Goal: Navigation & Orientation: Find specific page/section

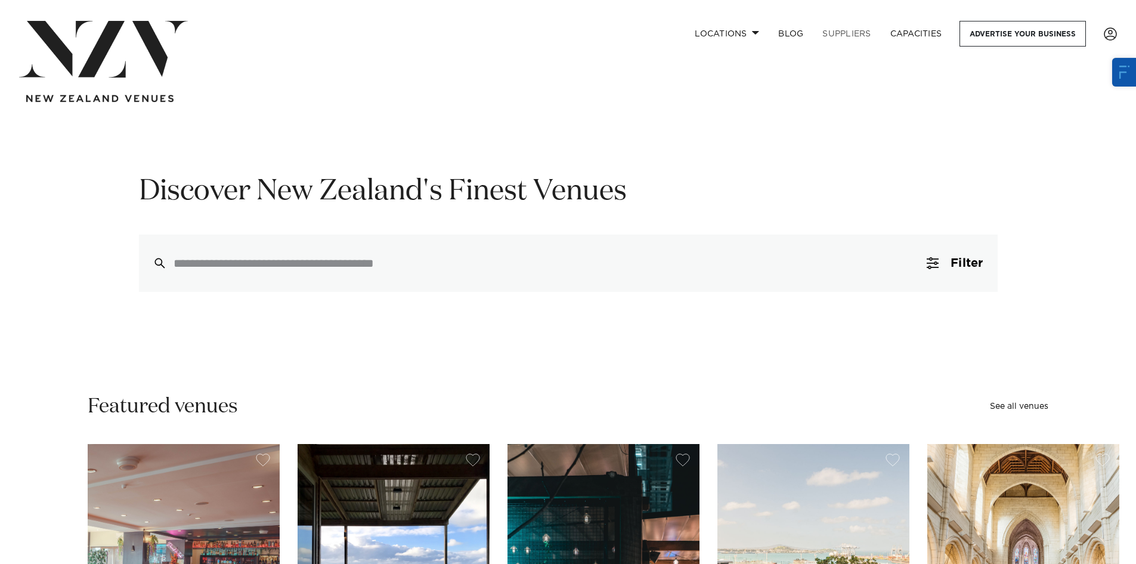
click at [855, 33] on link "SUPPLIERS" at bounding box center [846, 34] width 67 height 26
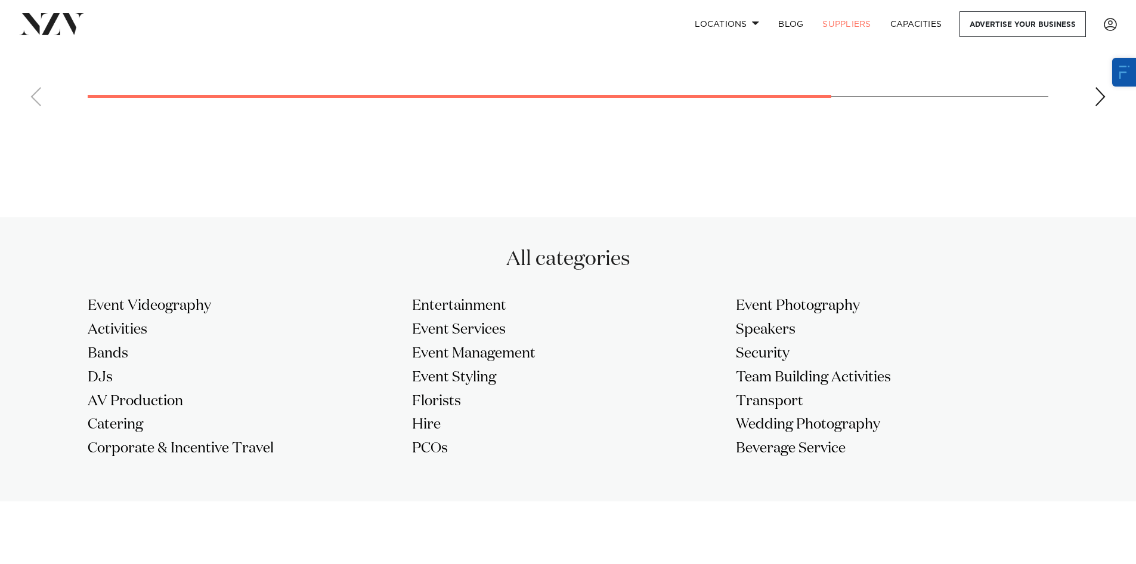
scroll to position [848, 0]
click at [432, 425] on h3 "Hire" at bounding box center [568, 422] width 312 height 19
